Goal: Information Seeking & Learning: Learn about a topic

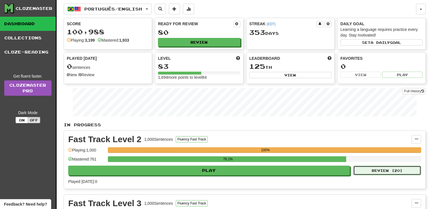
click at [392, 171] on button "Review ( 20 )" at bounding box center [387, 170] width 68 height 10
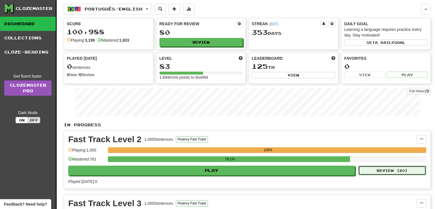
select select "**"
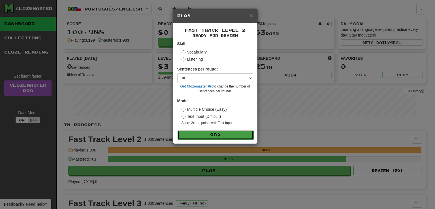
click at [201, 137] on button "Go" at bounding box center [215, 135] width 76 height 10
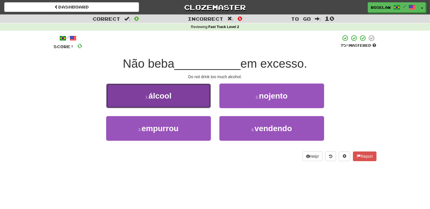
click at [186, 101] on button "1 . álcool" at bounding box center [158, 95] width 105 height 25
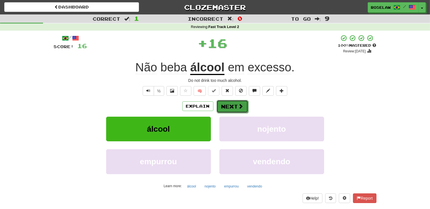
click at [235, 105] on button "Next" at bounding box center [232, 106] width 32 height 13
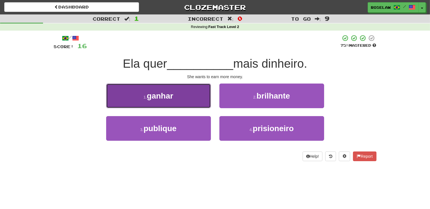
click at [185, 101] on button "1 . ganhar" at bounding box center [158, 95] width 105 height 25
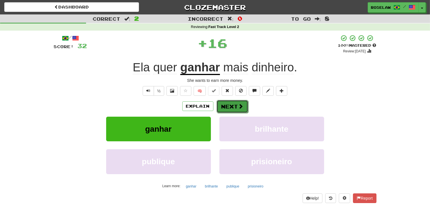
click at [229, 105] on button "Next" at bounding box center [232, 106] width 32 height 13
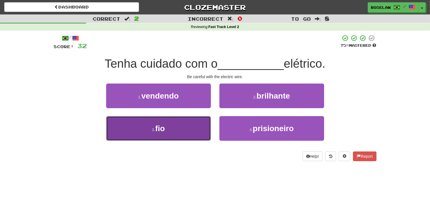
click at [188, 139] on button "3 . fio" at bounding box center [158, 128] width 105 height 25
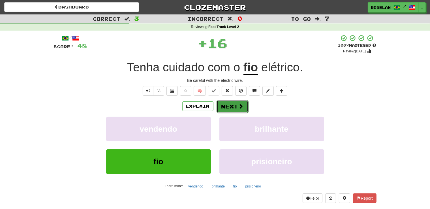
click at [229, 106] on button "Next" at bounding box center [232, 106] width 32 height 13
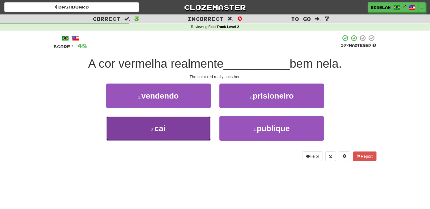
click at [185, 136] on button "3 . cai" at bounding box center [158, 128] width 105 height 25
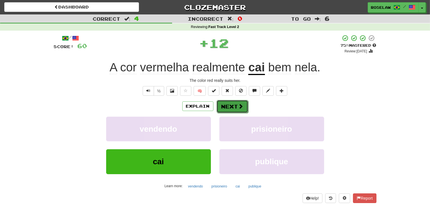
click at [226, 107] on button "Next" at bounding box center [232, 106] width 32 height 13
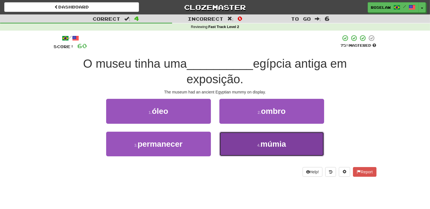
click at [252, 152] on button "4 . múmia" at bounding box center [271, 144] width 105 height 25
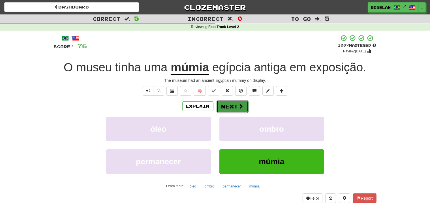
click at [242, 107] on button "Next" at bounding box center [232, 106] width 32 height 13
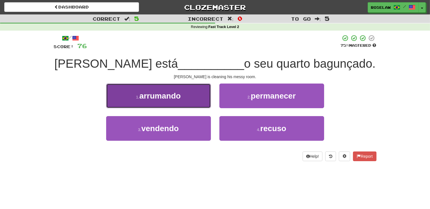
click at [182, 102] on button "1 . arrumando" at bounding box center [158, 95] width 105 height 25
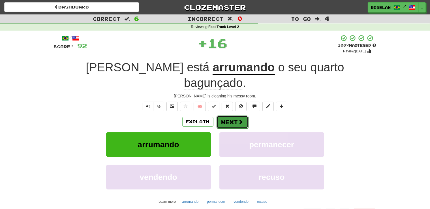
click at [236, 115] on button "Next" at bounding box center [232, 121] width 32 height 13
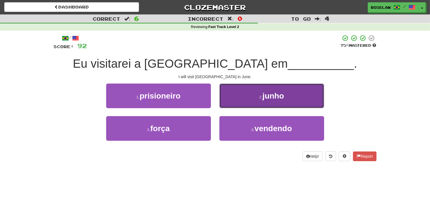
click at [245, 100] on button "2 . junho" at bounding box center [271, 95] width 105 height 25
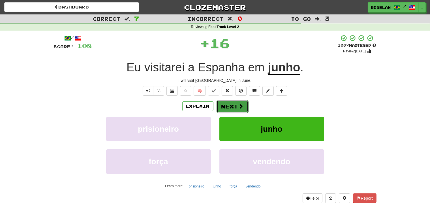
click at [241, 107] on span at bounding box center [240, 106] width 5 height 5
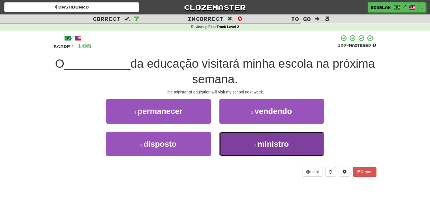
click at [257, 147] on small "4 ." at bounding box center [255, 145] width 3 height 5
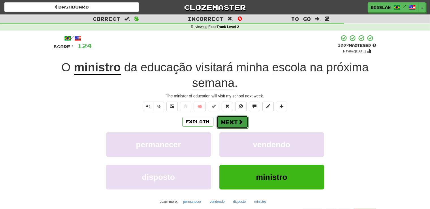
click at [243, 123] on button "Next" at bounding box center [232, 121] width 32 height 13
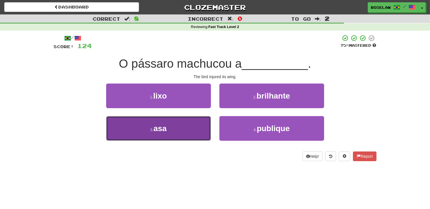
click at [207, 131] on button "3 . asa" at bounding box center [158, 128] width 105 height 25
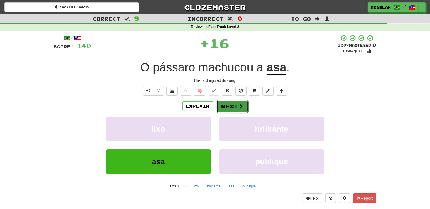
click at [240, 105] on span at bounding box center [240, 106] width 5 height 5
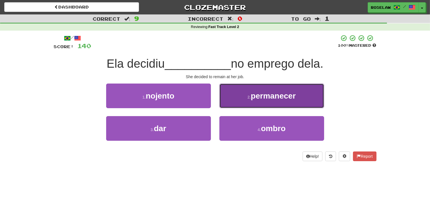
click at [236, 99] on button "2 . permanecer" at bounding box center [271, 95] width 105 height 25
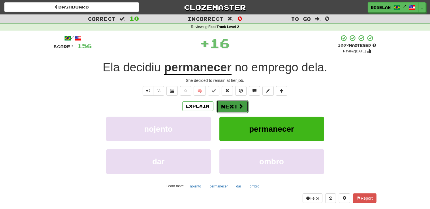
click at [243, 107] on button "Next" at bounding box center [232, 106] width 32 height 13
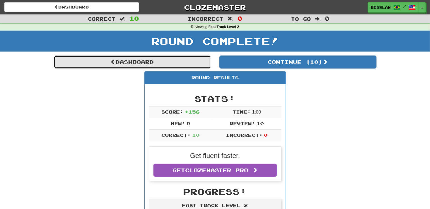
click at [164, 64] on link "Dashboard" at bounding box center [132, 61] width 157 height 13
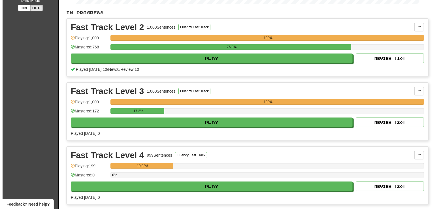
scroll to position [113, 0]
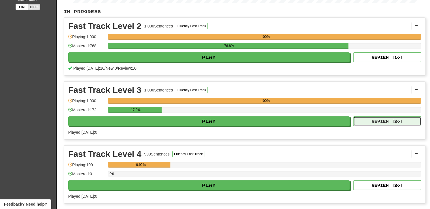
click at [405, 120] on button "Review ( 20 )" at bounding box center [387, 121] width 68 height 10
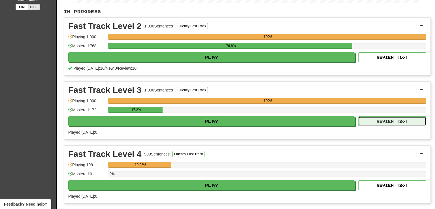
select select "**"
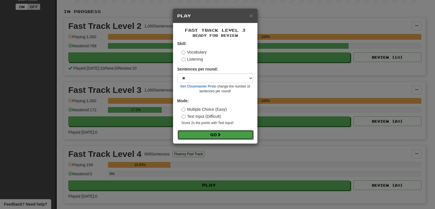
click at [246, 139] on button "Go" at bounding box center [215, 135] width 76 height 10
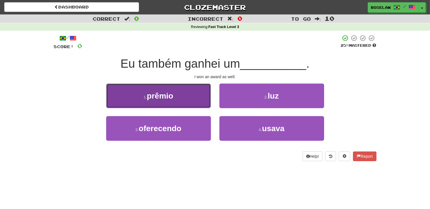
click at [193, 93] on button "1 . prêmio" at bounding box center [158, 95] width 105 height 25
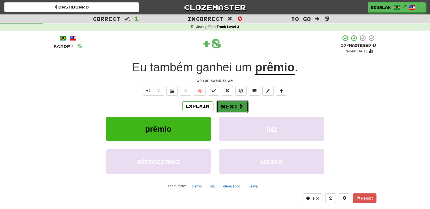
click at [231, 105] on button "Next" at bounding box center [232, 106] width 32 height 13
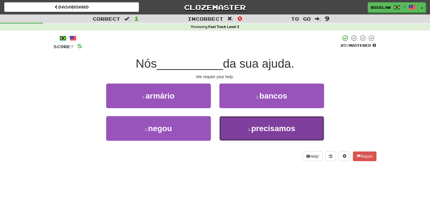
click at [240, 132] on button "4 . precisamos" at bounding box center [271, 128] width 105 height 25
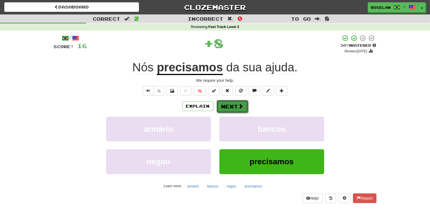
click at [244, 104] on button "Next" at bounding box center [232, 106] width 32 height 13
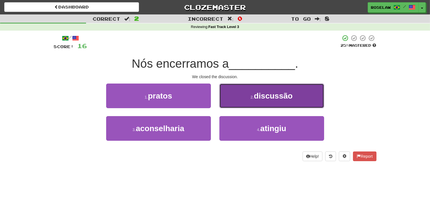
click at [250, 98] on button "2 . discussão" at bounding box center [271, 95] width 105 height 25
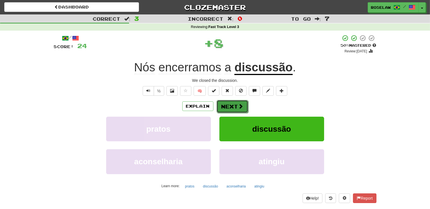
click at [242, 102] on button "Next" at bounding box center [232, 106] width 32 height 13
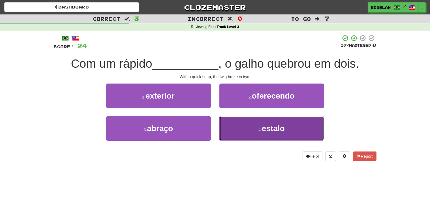
click at [255, 132] on button "4 . estalo" at bounding box center [271, 128] width 105 height 25
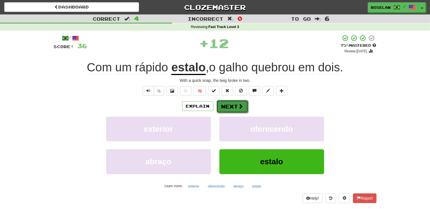
click at [241, 106] on span at bounding box center [240, 106] width 5 height 5
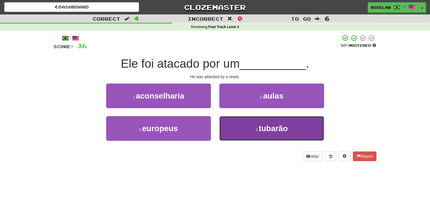
click at [261, 126] on span "tubarão" at bounding box center [273, 128] width 29 height 9
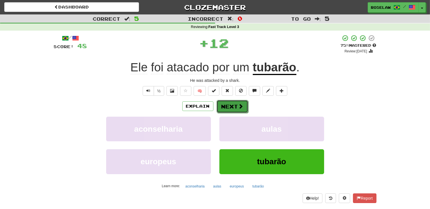
click at [240, 102] on button "Next" at bounding box center [232, 106] width 32 height 13
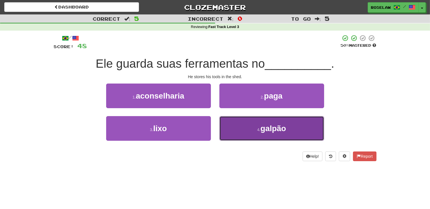
click at [250, 134] on button "4 . galpão" at bounding box center [271, 128] width 105 height 25
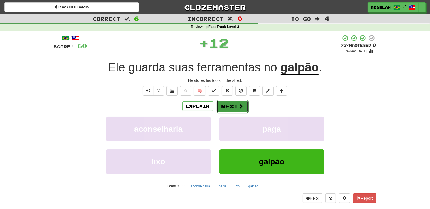
click at [233, 108] on button "Next" at bounding box center [232, 106] width 32 height 13
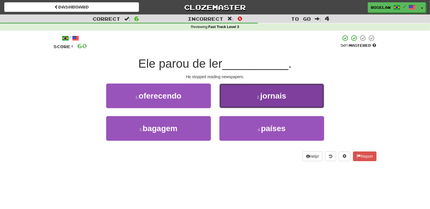
click at [251, 101] on button "2 . jornais" at bounding box center [271, 95] width 105 height 25
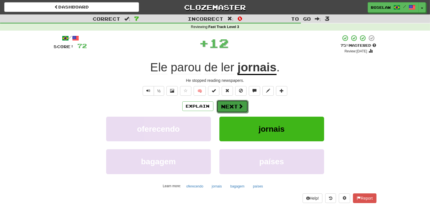
click at [239, 107] on span at bounding box center [240, 106] width 5 height 5
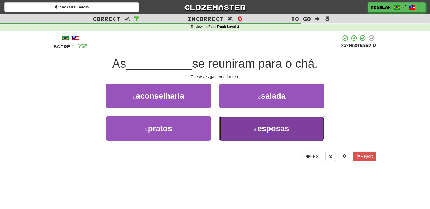
click at [247, 134] on button "4 . esposas" at bounding box center [271, 128] width 105 height 25
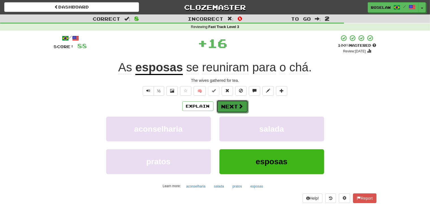
click at [240, 107] on span at bounding box center [240, 106] width 5 height 5
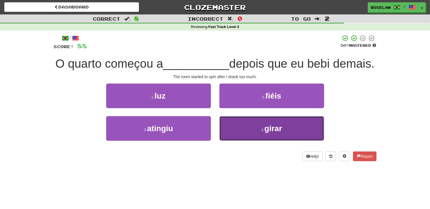
click at [268, 133] on span "girar" at bounding box center [273, 128] width 18 height 9
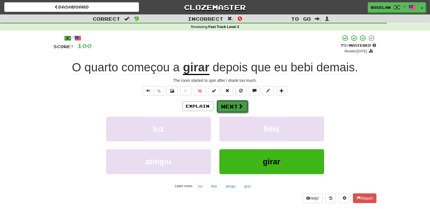
click at [241, 110] on button "Next" at bounding box center [232, 106] width 32 height 13
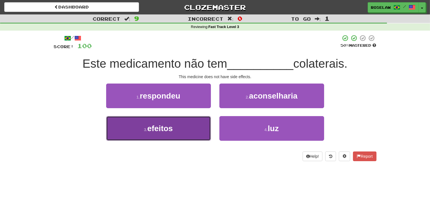
click at [188, 127] on button "3 . efeitos" at bounding box center [158, 128] width 105 height 25
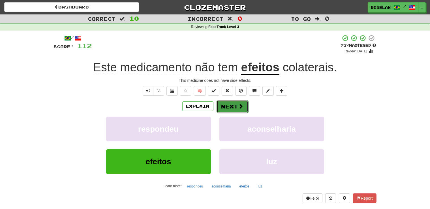
click at [239, 108] on span at bounding box center [240, 106] width 5 height 5
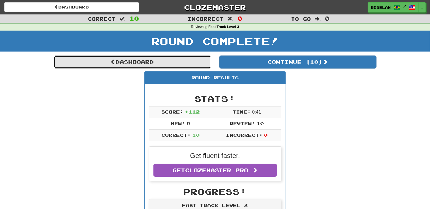
click at [165, 64] on link "Dashboard" at bounding box center [132, 61] width 157 height 13
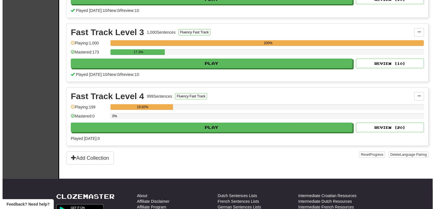
scroll to position [172, 0]
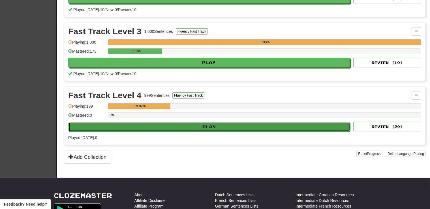
click at [217, 126] on button "Play" at bounding box center [208, 127] width 281 height 10
select select "**"
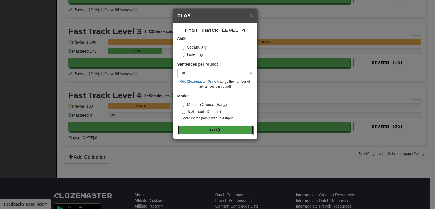
click at [220, 129] on span at bounding box center [219, 130] width 4 height 4
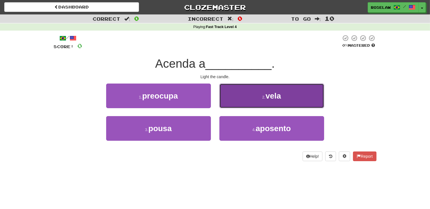
click at [246, 97] on button "2 . vela" at bounding box center [271, 95] width 105 height 25
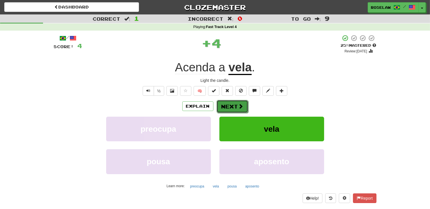
click at [236, 105] on button "Next" at bounding box center [232, 106] width 32 height 13
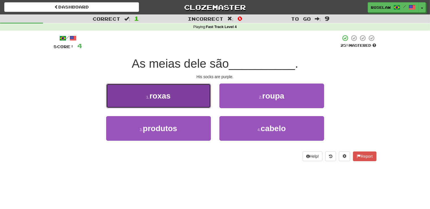
click at [199, 100] on button "1 . roxas" at bounding box center [158, 95] width 105 height 25
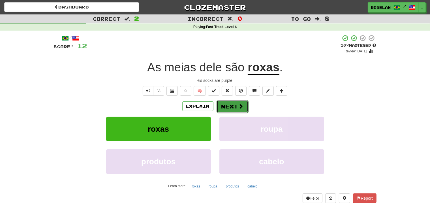
click at [234, 107] on button "Next" at bounding box center [232, 106] width 32 height 13
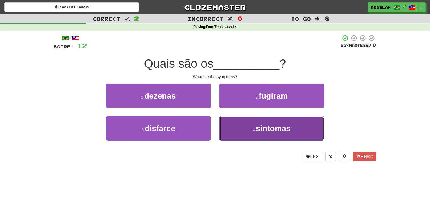
click at [248, 126] on button "4 . sintomas" at bounding box center [271, 128] width 105 height 25
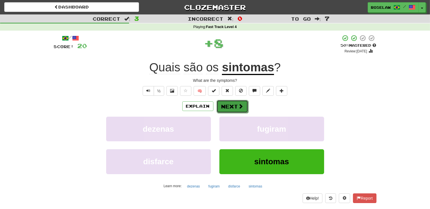
click at [241, 106] on span at bounding box center [240, 106] width 5 height 5
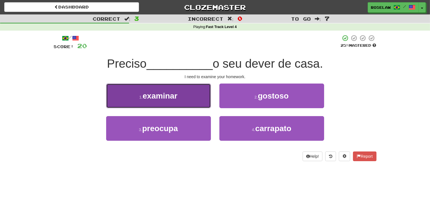
click at [197, 92] on button "1 . examinar" at bounding box center [158, 95] width 105 height 25
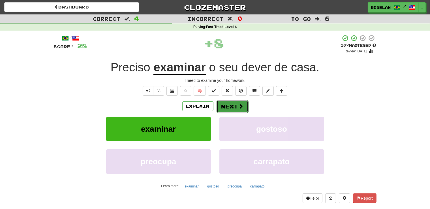
click at [229, 105] on button "Next" at bounding box center [232, 106] width 32 height 13
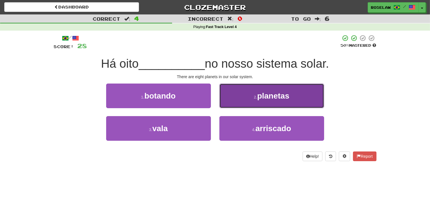
click at [244, 103] on button "2 . planetas" at bounding box center [271, 95] width 105 height 25
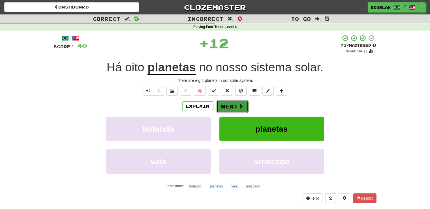
click at [238, 106] on span at bounding box center [240, 106] width 5 height 5
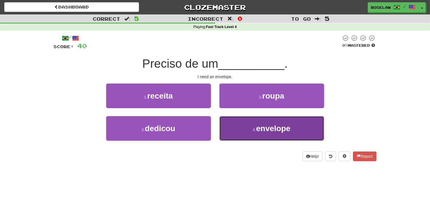
click at [245, 130] on button "4 . envelope" at bounding box center [271, 128] width 105 height 25
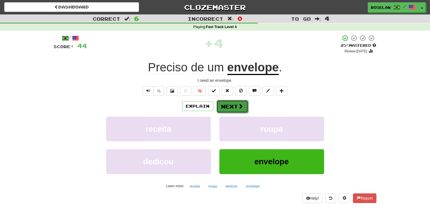
click at [239, 109] on span at bounding box center [240, 106] width 5 height 5
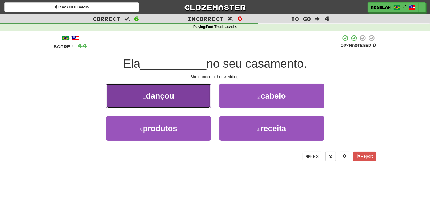
click at [182, 98] on button "1 . dançou" at bounding box center [158, 95] width 105 height 25
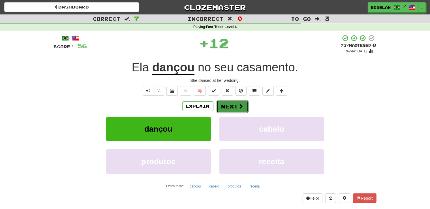
click at [234, 108] on button "Next" at bounding box center [232, 106] width 32 height 13
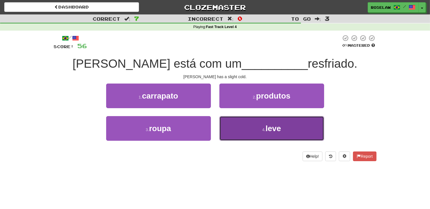
click at [245, 131] on button "4 . leve" at bounding box center [271, 128] width 105 height 25
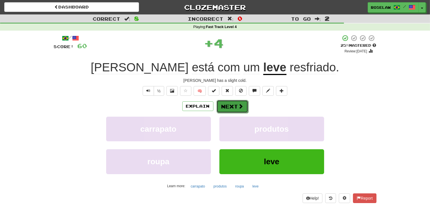
click at [230, 105] on button "Next" at bounding box center [232, 106] width 32 height 13
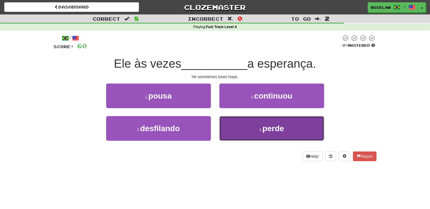
click at [250, 138] on button "4 . perde" at bounding box center [271, 128] width 105 height 25
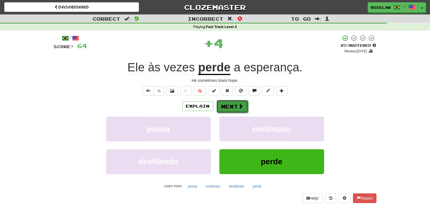
click at [240, 105] on span at bounding box center [240, 106] width 5 height 5
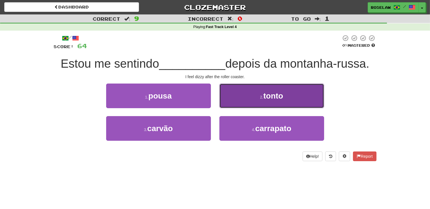
click at [250, 102] on button "2 . tonto" at bounding box center [271, 95] width 105 height 25
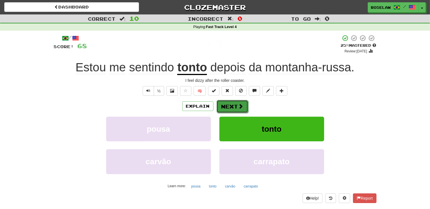
click at [242, 106] on span at bounding box center [240, 106] width 5 height 5
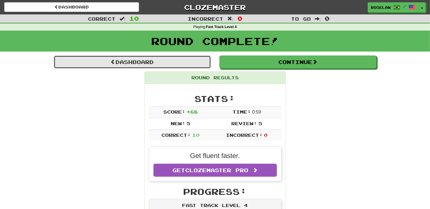
click at [135, 64] on link "Dashboard" at bounding box center [132, 61] width 157 height 13
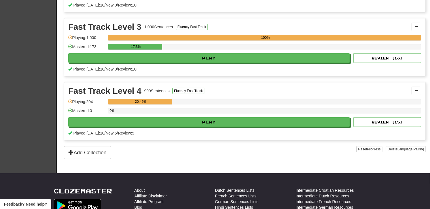
scroll to position [177, 0]
